Goal: Task Accomplishment & Management: Use online tool/utility

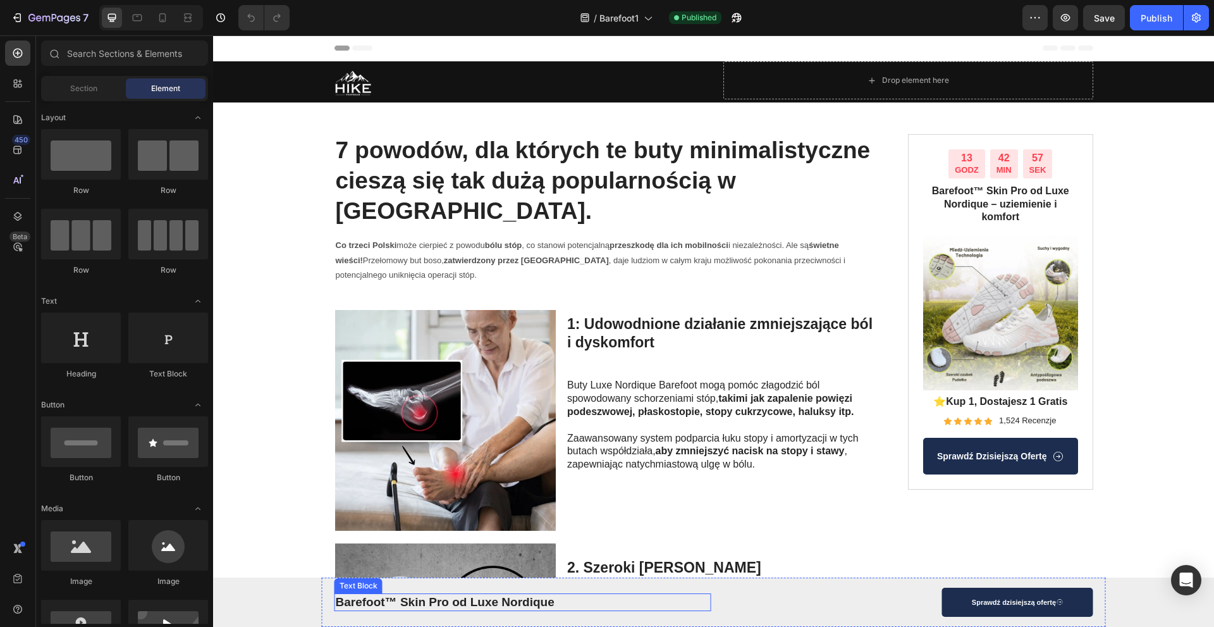
click at [409, 605] on strong "Barefoot™ Skin Pro od Luxe Nordique" at bounding box center [445, 601] width 219 height 13
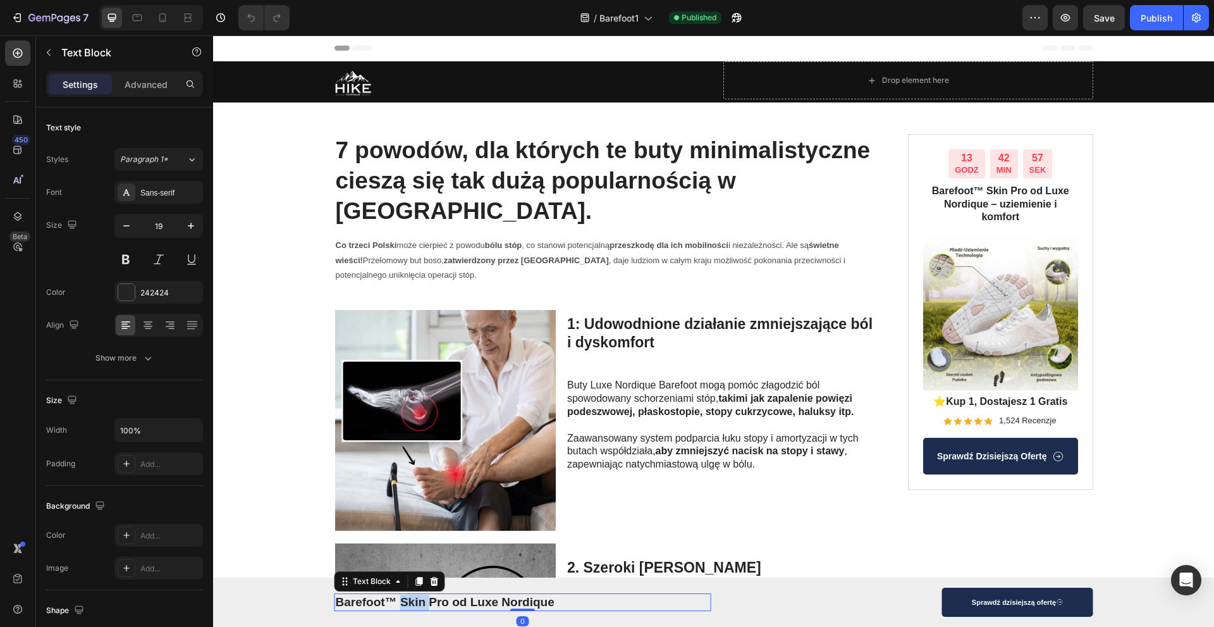
click at [409, 605] on strong "Barefoot™ Skin Pro od Luxe Nordique" at bounding box center [445, 601] width 219 height 13
click at [438, 603] on strong "Barefoot™ Skin Pro od Luxe Nordique" at bounding box center [445, 601] width 219 height 13
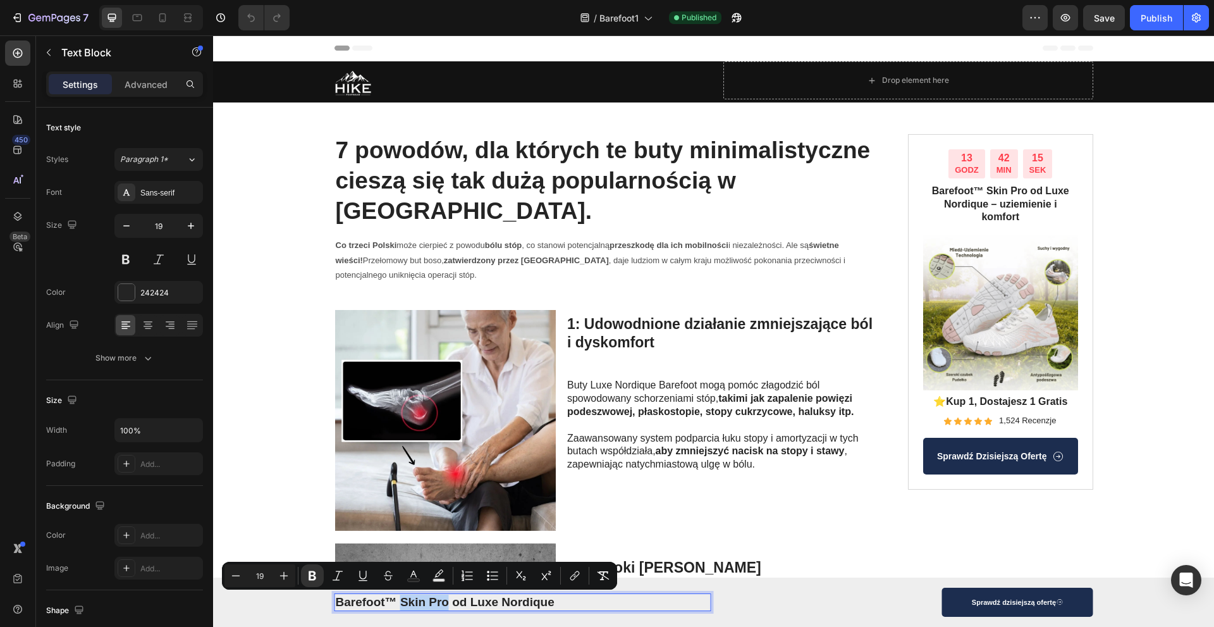
drag, startPoint x: 441, startPoint y: 603, endPoint x: 399, endPoint y: 603, distance: 41.7
click at [399, 603] on strong "Barefoot™ Skin Pro od Luxe Nordique" at bounding box center [445, 601] width 219 height 13
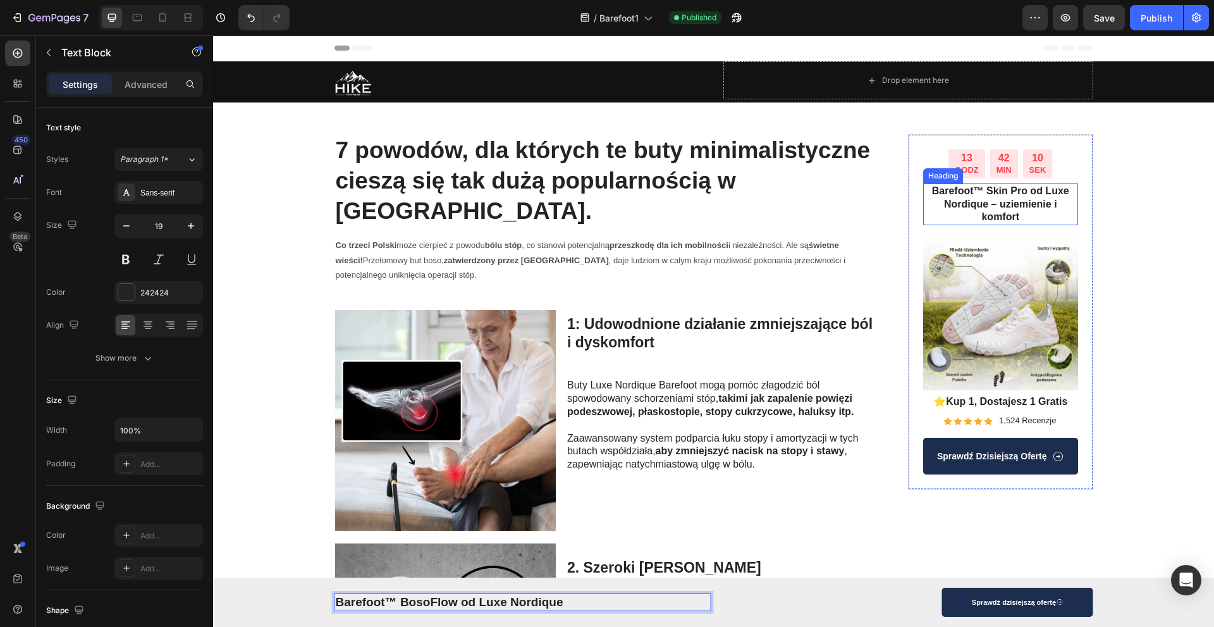
click at [994, 202] on h2 "Barefoot™ Skin Pro od Luxe Nordique – uziemienie i komfort" at bounding box center [1000, 204] width 155 height 42
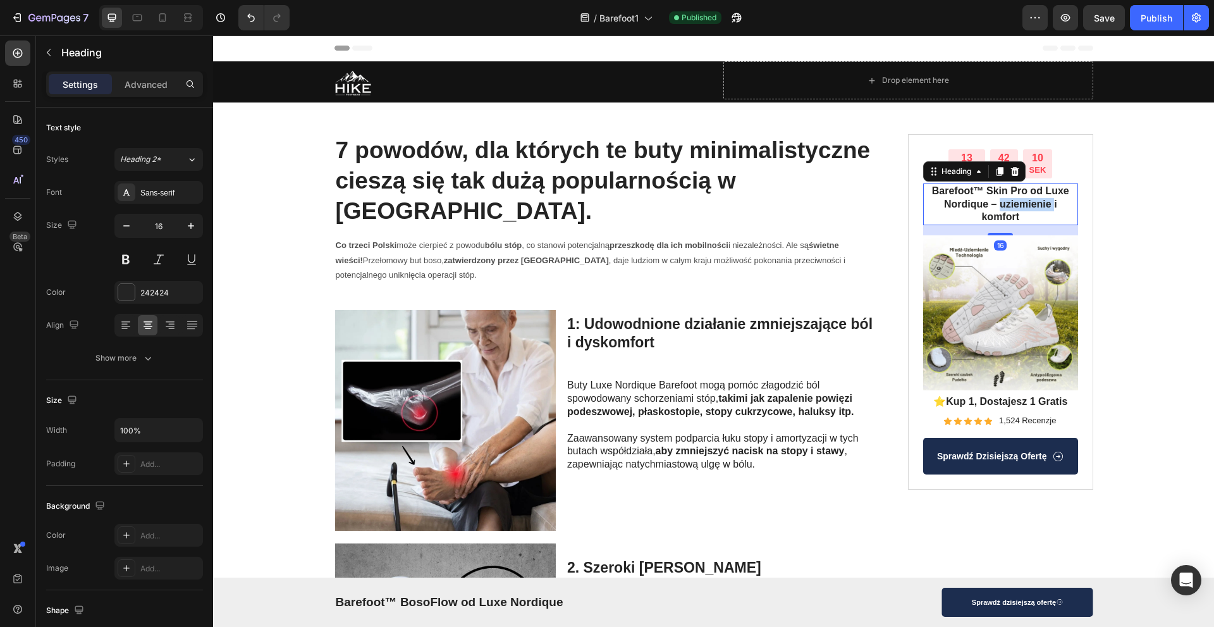
click at [994, 202] on h2 "Barefoot™ Skin Pro od Luxe Nordique – uziemienie i komfort" at bounding box center [1000, 204] width 155 height 42
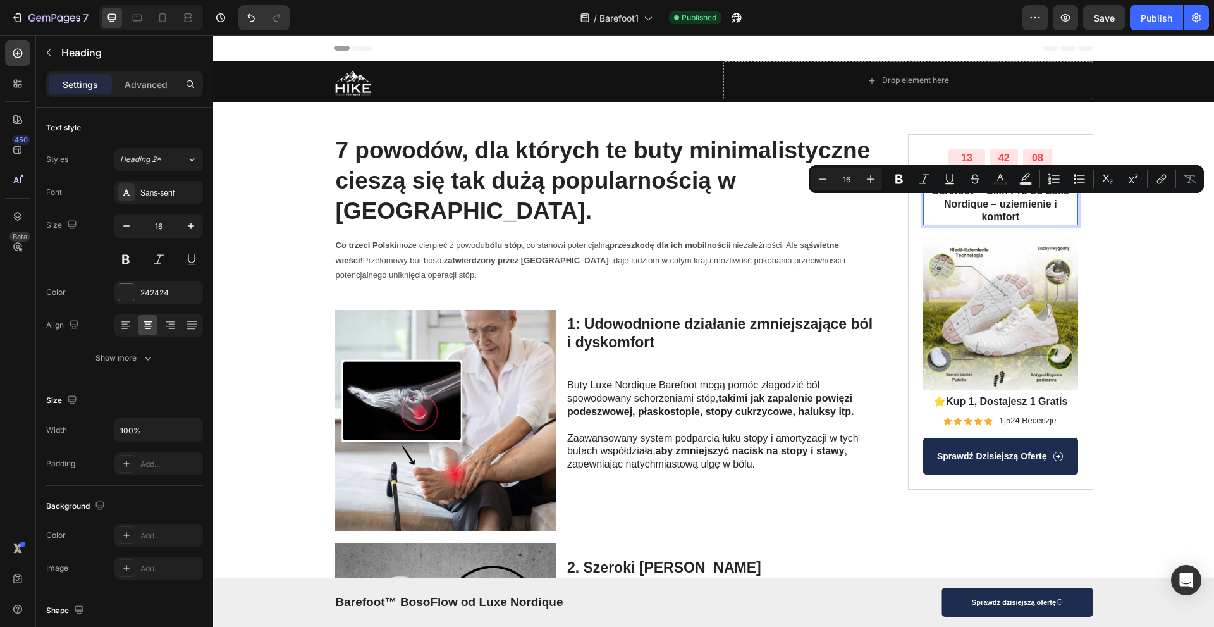
click at [990, 195] on p "Barefoot™ Skin Pro od Luxe Nordique – uziemienie i komfort" at bounding box center [1001, 204] width 152 height 39
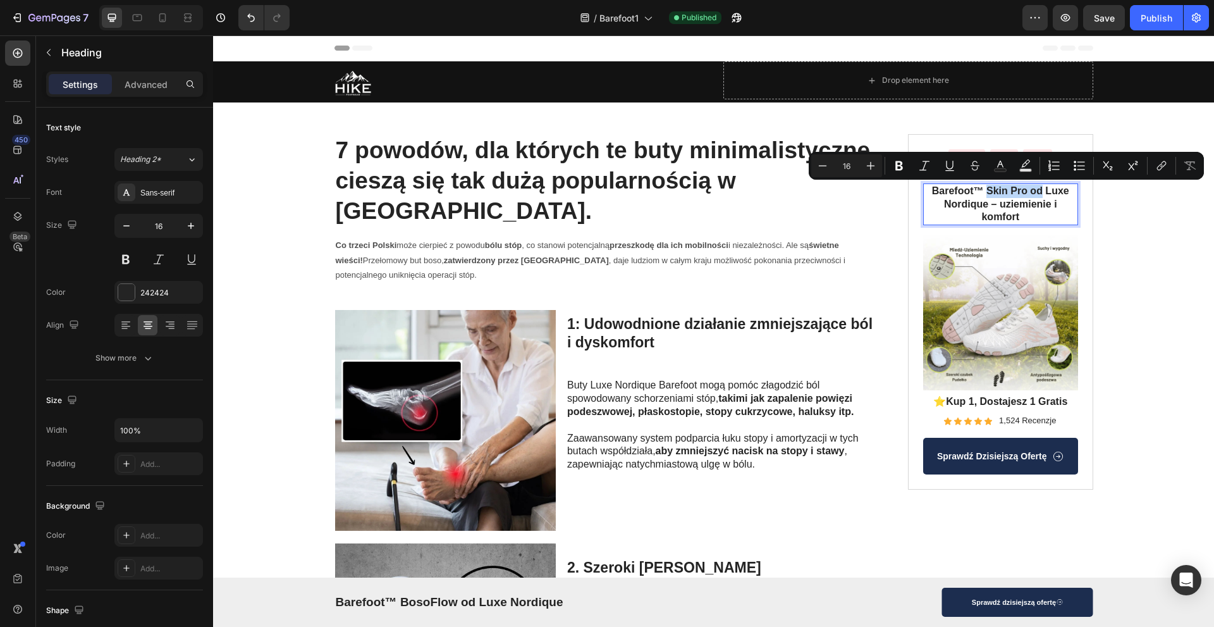
drag, startPoint x: 985, startPoint y: 192, endPoint x: 1036, endPoint y: 190, distance: 51.3
click at [1036, 190] on p "Barefoot™ Skin Pro od Luxe Nordique – uziemienie i komfort" at bounding box center [1001, 204] width 152 height 39
drag, startPoint x: 1021, startPoint y: 193, endPoint x: 985, endPoint y: 192, distance: 36.1
click at [985, 192] on p "Barefoot™ Skin Pro od Luxe Nordique – uziemienie i komfort" at bounding box center [1001, 204] width 152 height 39
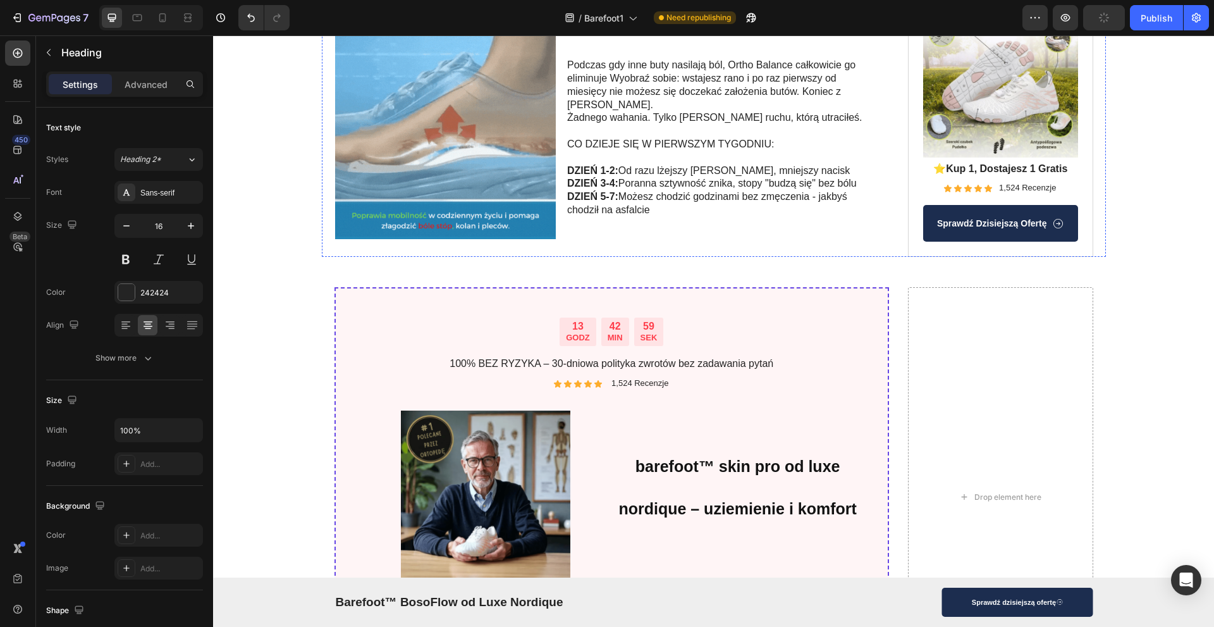
scroll to position [1704, 0]
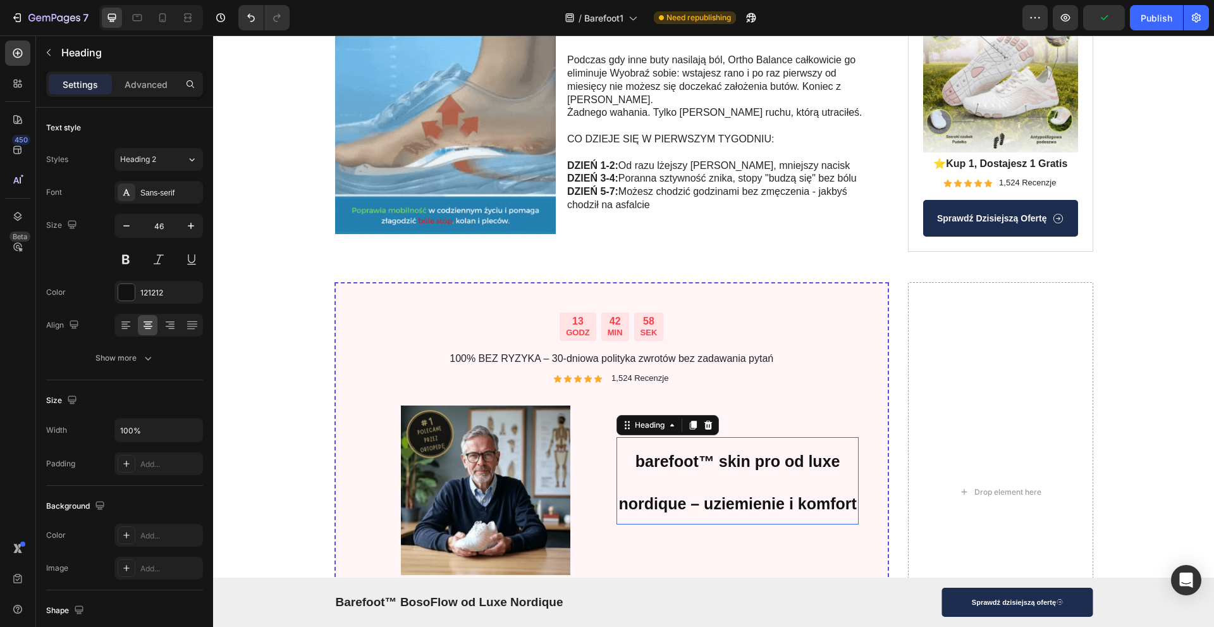
click at [707, 452] on strong "barefoot™ skin pro od luxe nordique – uziemienie i komfort" at bounding box center [738, 482] width 238 height 60
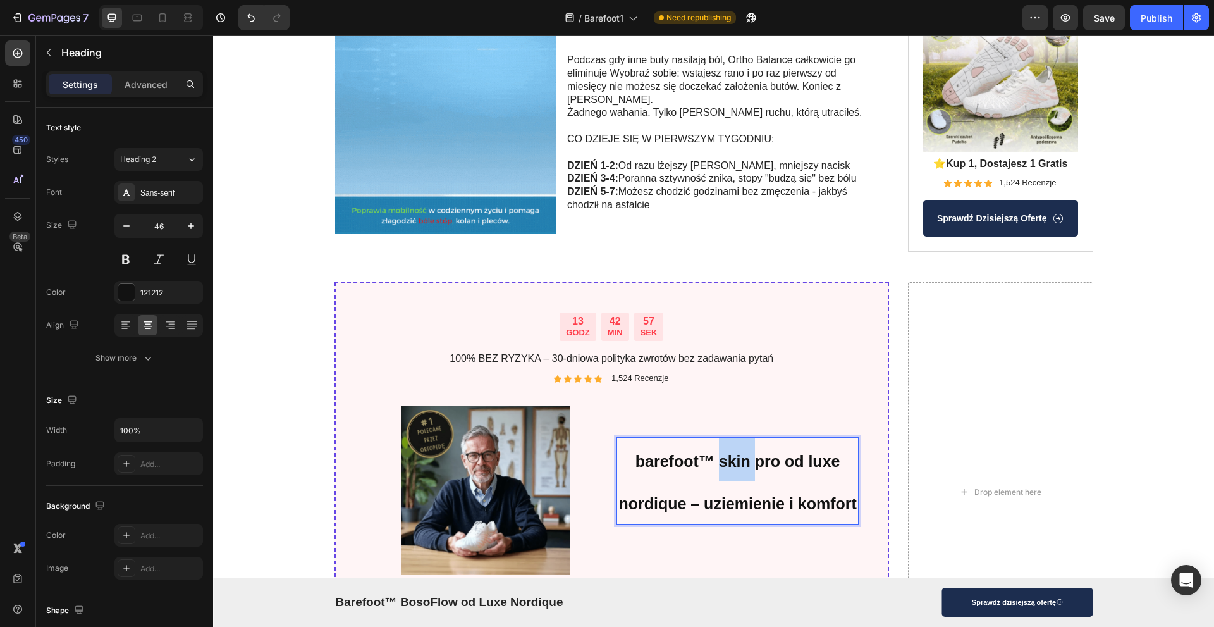
click at [738, 452] on strong "barefoot™ skin pro od luxe nordique – uziemienie i komfort" at bounding box center [738, 482] width 238 height 60
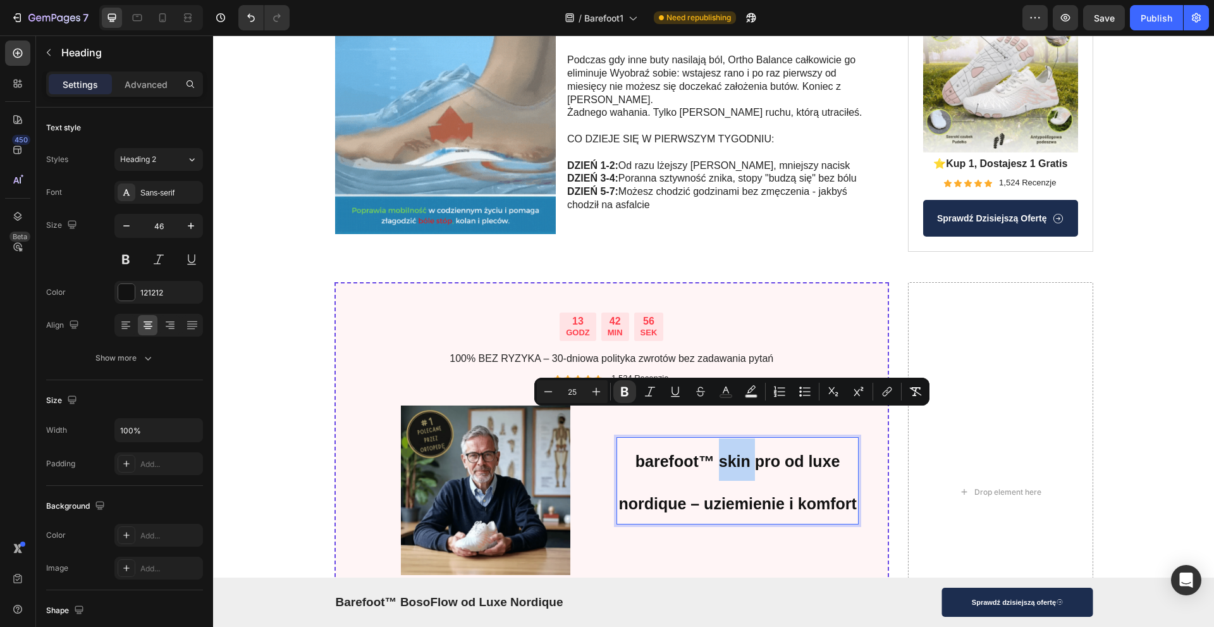
click at [717, 452] on strong "barefoot™ skin pro od luxe nordique – uziemienie i komfort" at bounding box center [738, 482] width 238 height 60
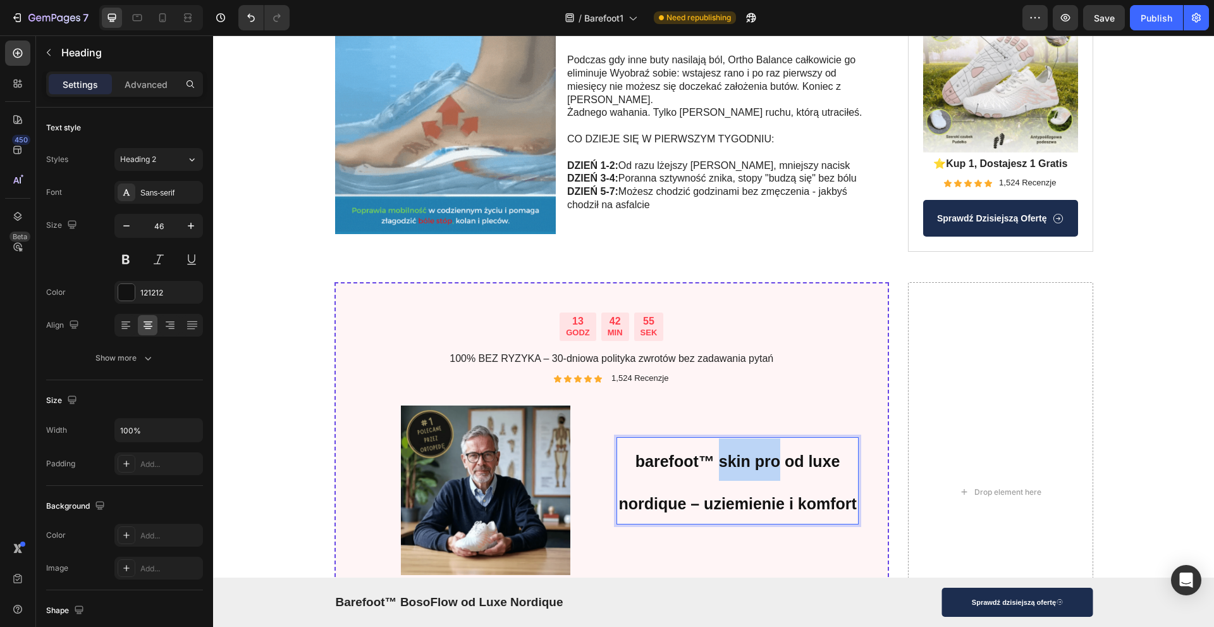
drag, startPoint x: 717, startPoint y: 420, endPoint x: 774, endPoint y: 424, distance: 57.0
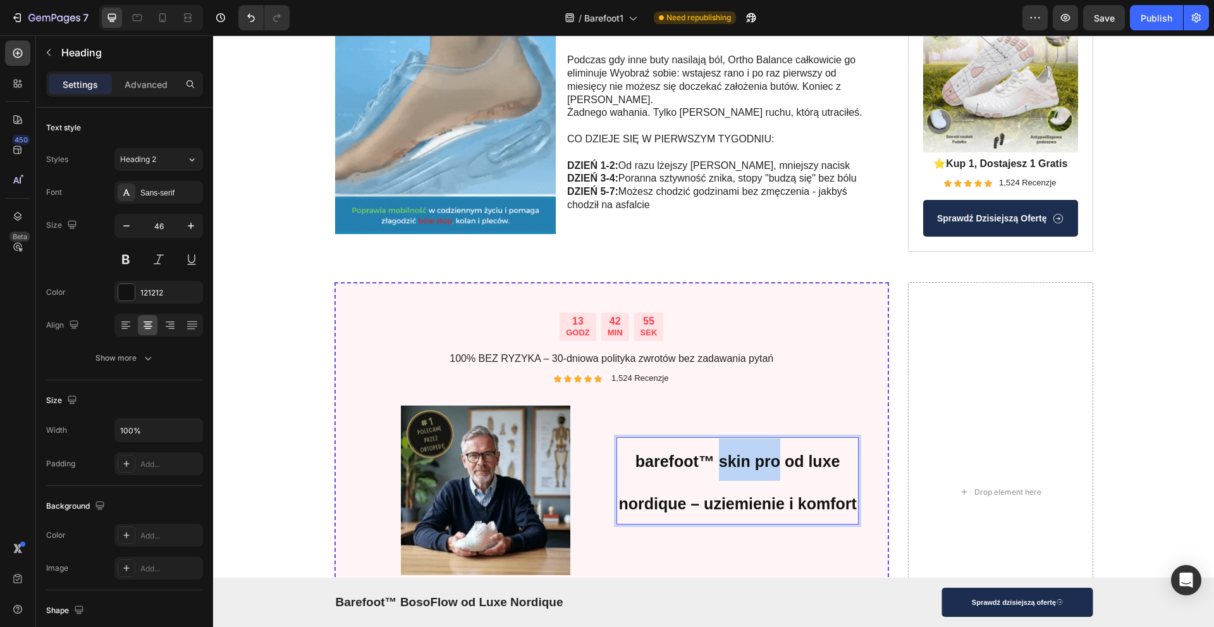
click at [774, 452] on strong "barefoot™ skin pro od luxe nordique – uziemienie i komfort" at bounding box center [738, 482] width 238 height 60
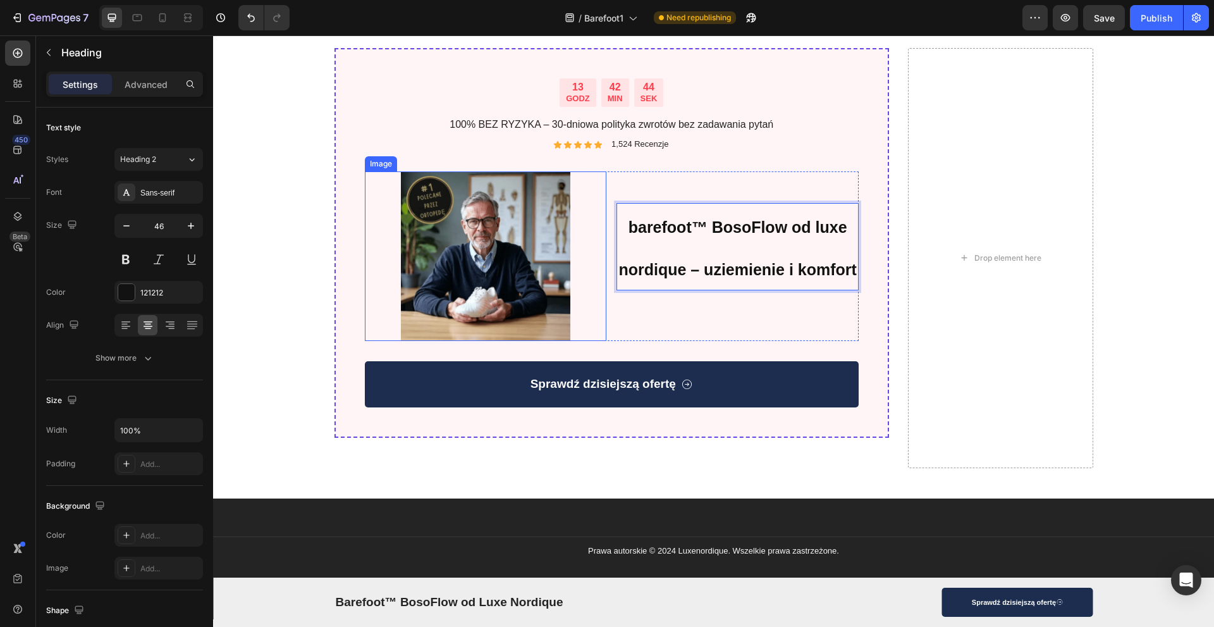
scroll to position [1896, 0]
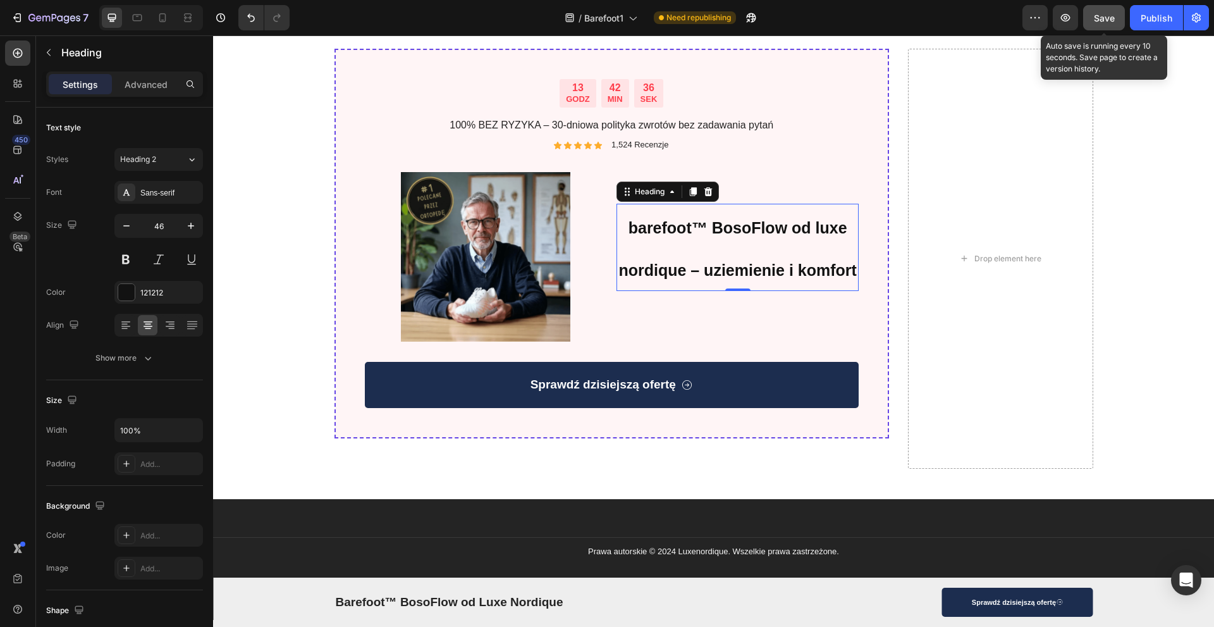
click at [1109, 18] on span "Save" at bounding box center [1104, 18] width 21 height 11
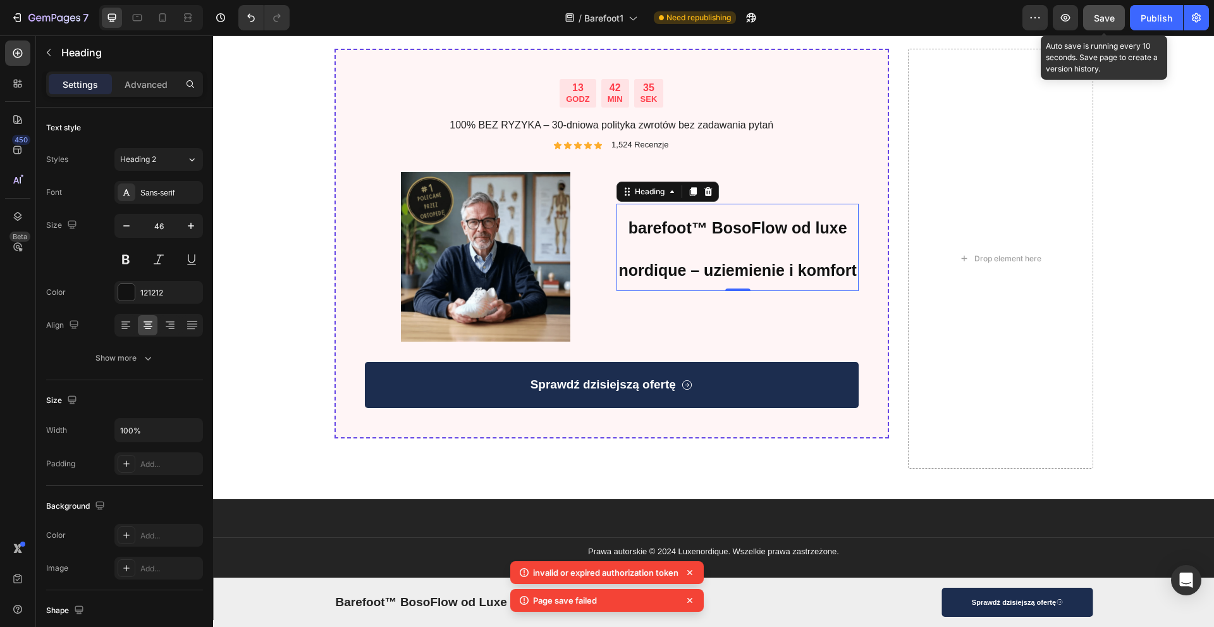
click at [1109, 18] on span "Save" at bounding box center [1104, 18] width 21 height 11
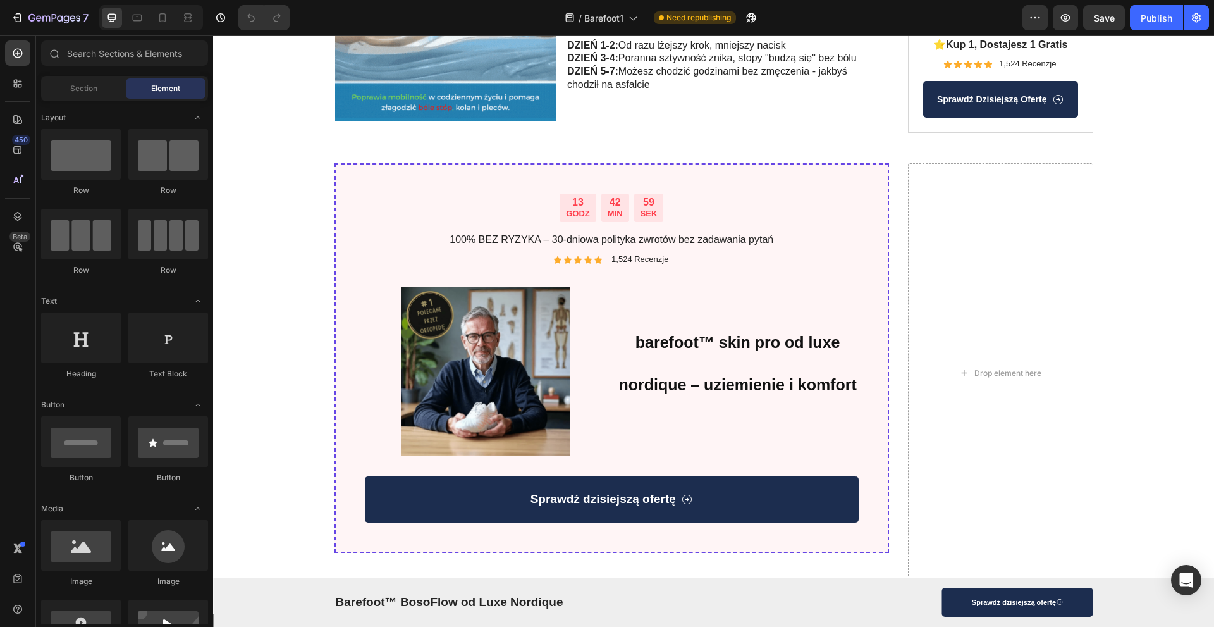
scroll to position [1816, 0]
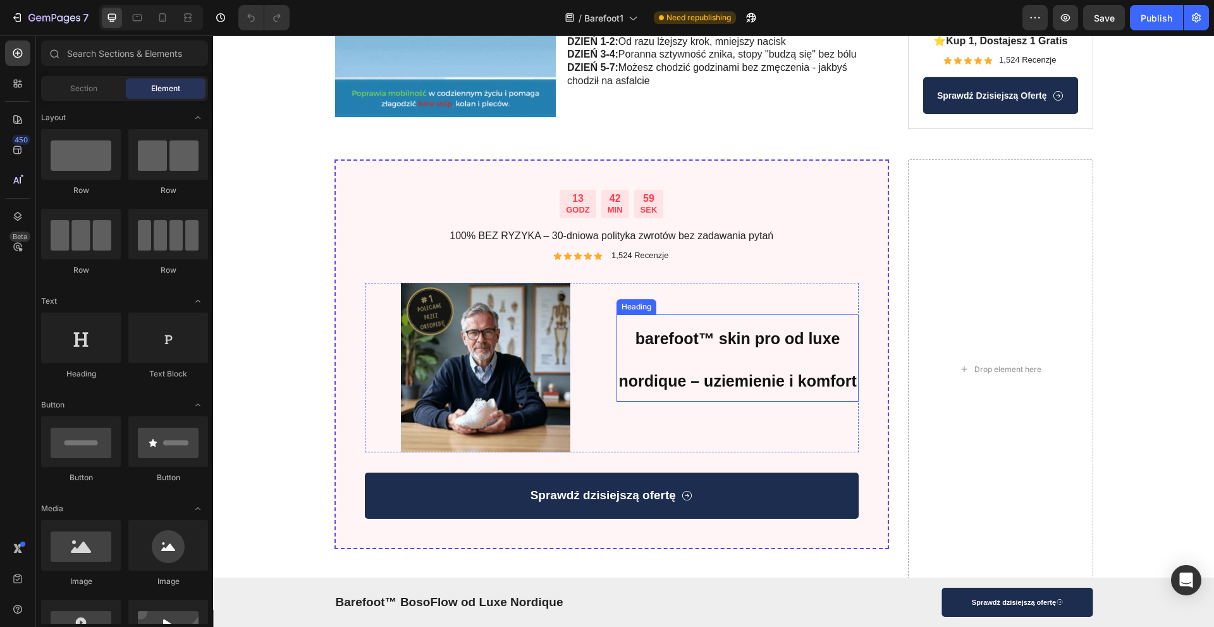
click at [733, 330] on strong "barefoot™ skin pro od luxe nordique – uziemienie i komfort" at bounding box center [738, 360] width 238 height 60
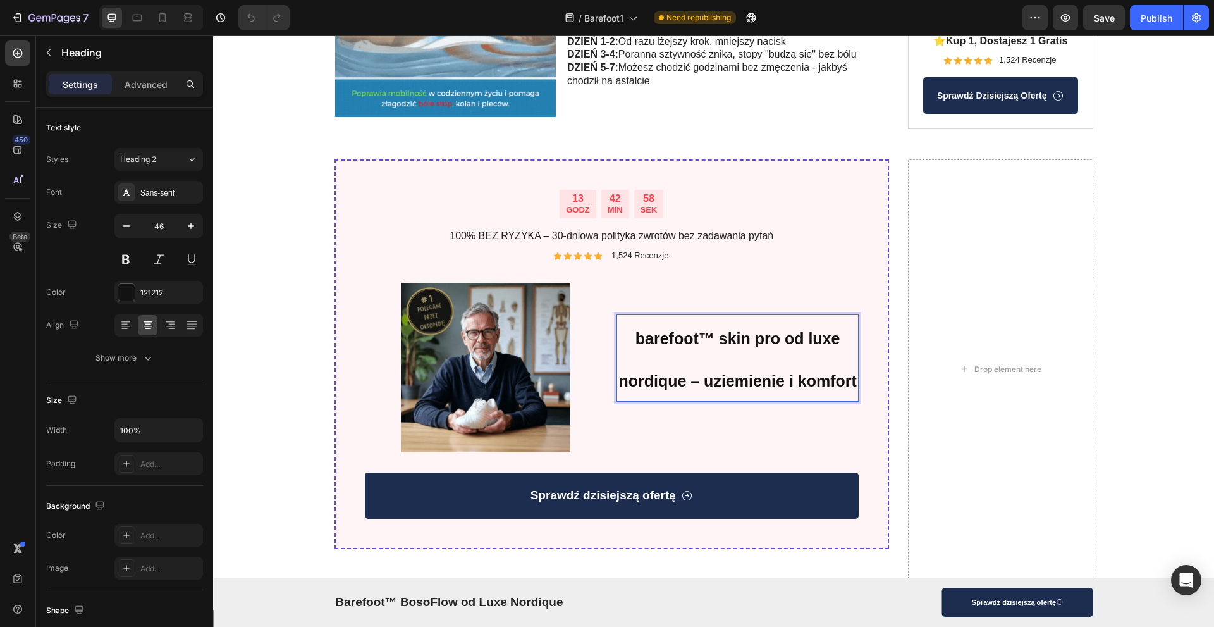
click at [717, 330] on strong "barefoot™ skin pro od luxe nordique – uziemienie i komfort" at bounding box center [738, 360] width 238 height 60
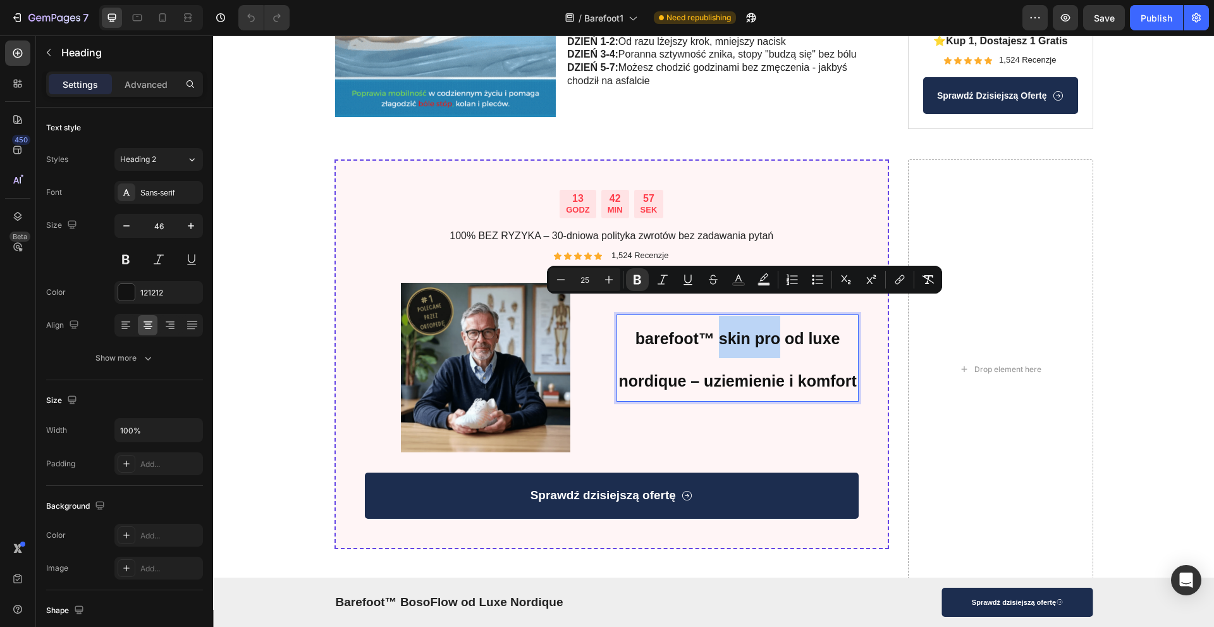
drag, startPoint x: 717, startPoint y: 305, endPoint x: 761, endPoint y: 309, distance: 44.5
click at [761, 330] on strong "barefoot™ skin pro od luxe nordique – uziemienie i komfort" at bounding box center [738, 360] width 238 height 60
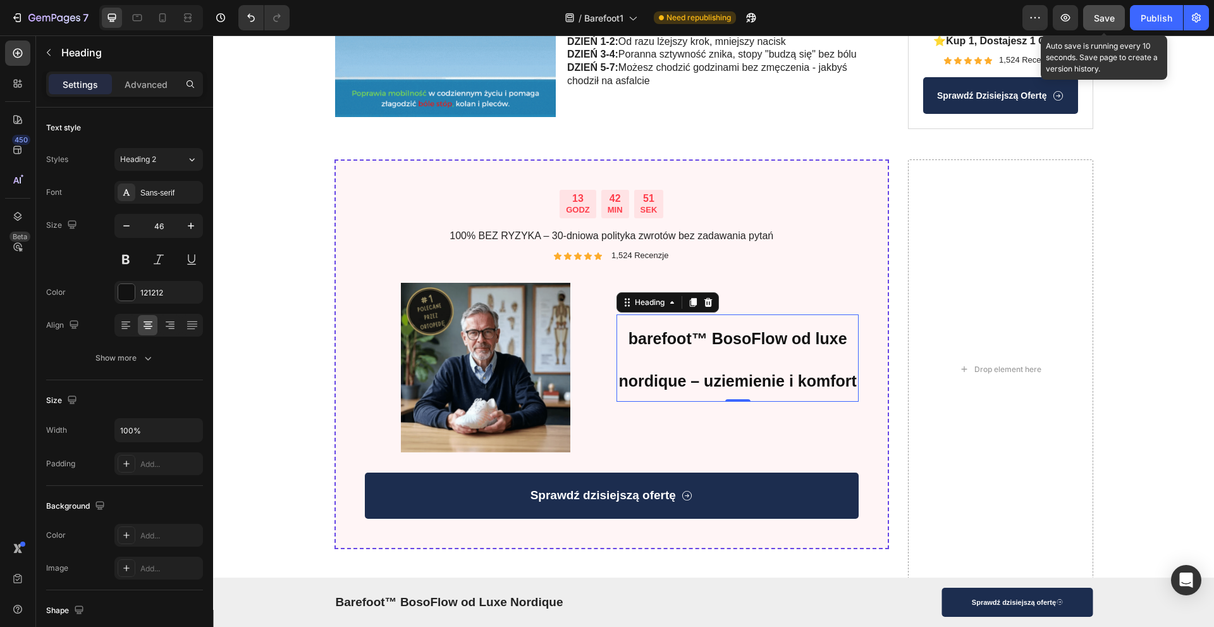
click at [1109, 13] on span "Save" at bounding box center [1104, 18] width 21 height 11
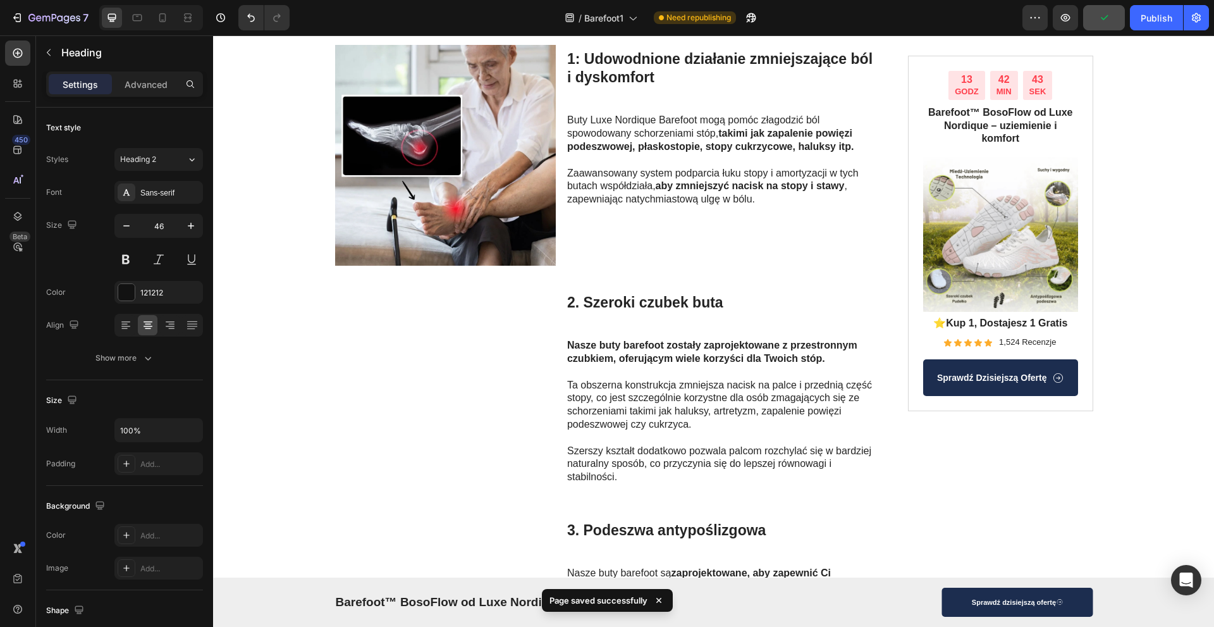
scroll to position [0, 0]
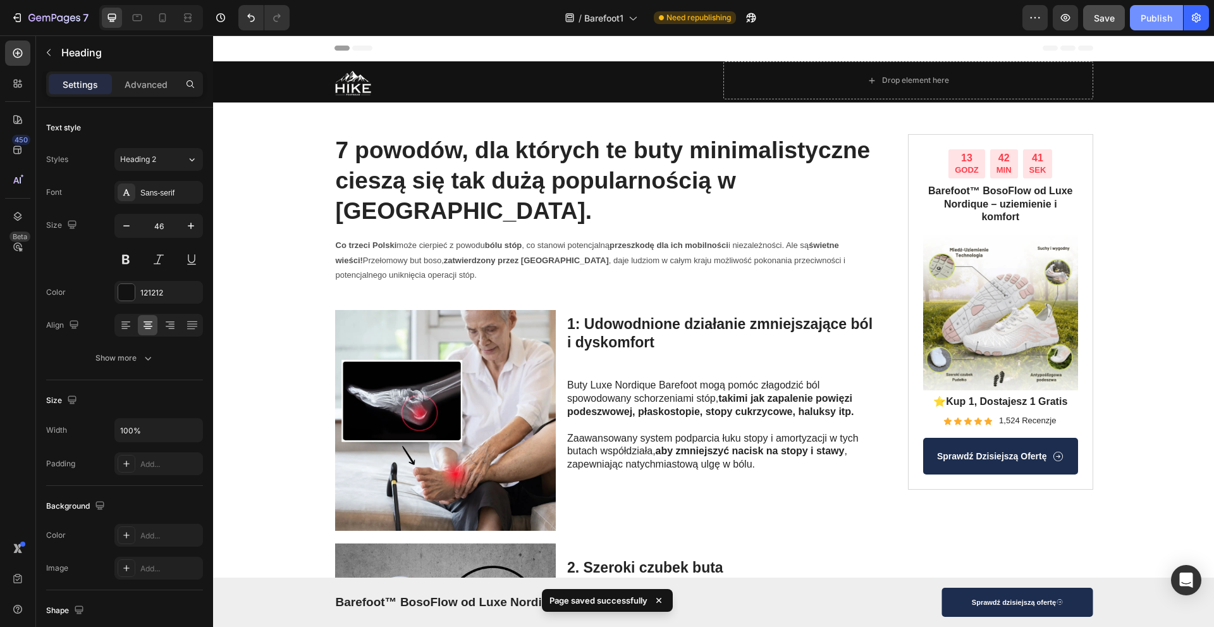
click at [1143, 20] on div "Publish" at bounding box center [1157, 17] width 32 height 13
